Goal: Book appointment/travel/reservation

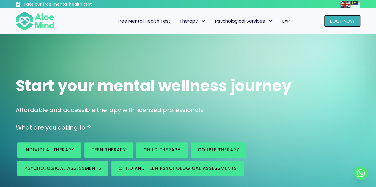
click at [346, 19] on span "Book Now" at bounding box center [342, 21] width 25 height 6
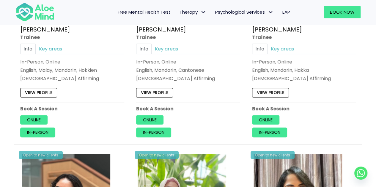
scroll to position [416, 0]
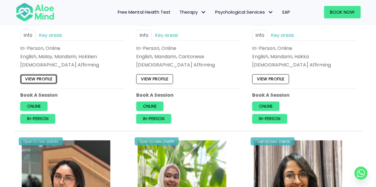
click at [39, 77] on link "View profile" at bounding box center [38, 78] width 37 height 9
click at [148, 69] on div "Open to new clients Tracy Trainee Info Key areas In-Person, Online English, Man…" at bounding box center [188, 22] width 113 height 213
click at [143, 78] on link "View profile" at bounding box center [154, 78] width 37 height 9
click at [273, 76] on link "View profile" at bounding box center [270, 78] width 37 height 9
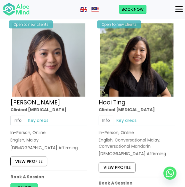
scroll to position [1455, 0]
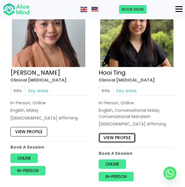
click at [121, 137] on link "View profile" at bounding box center [117, 137] width 37 height 9
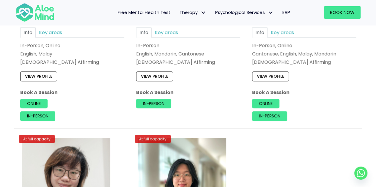
scroll to position [2523, 0]
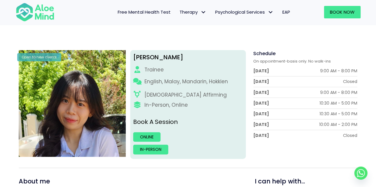
scroll to position [30, 0]
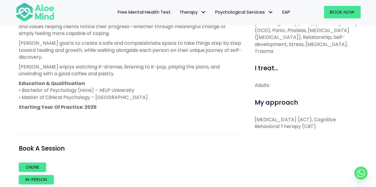
scroll to position [267, 0]
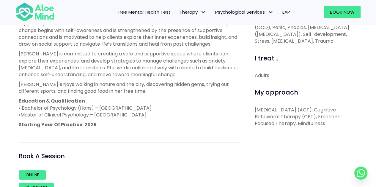
scroll to position [267, 0]
